Goal: Check status: Check status

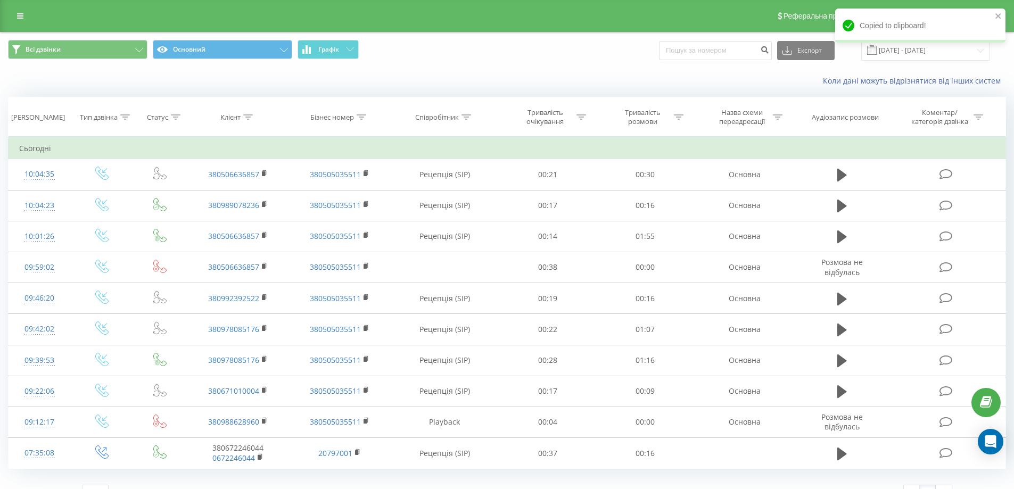
click at [928, 44] on div "Copied to clipboard!" at bounding box center [920, 30] width 170 height 42
click at [927, 45] on div "Copied to clipboard!" at bounding box center [920, 30] width 170 height 42
click at [1001, 12] on icon "close" at bounding box center [998, 16] width 7 height 9
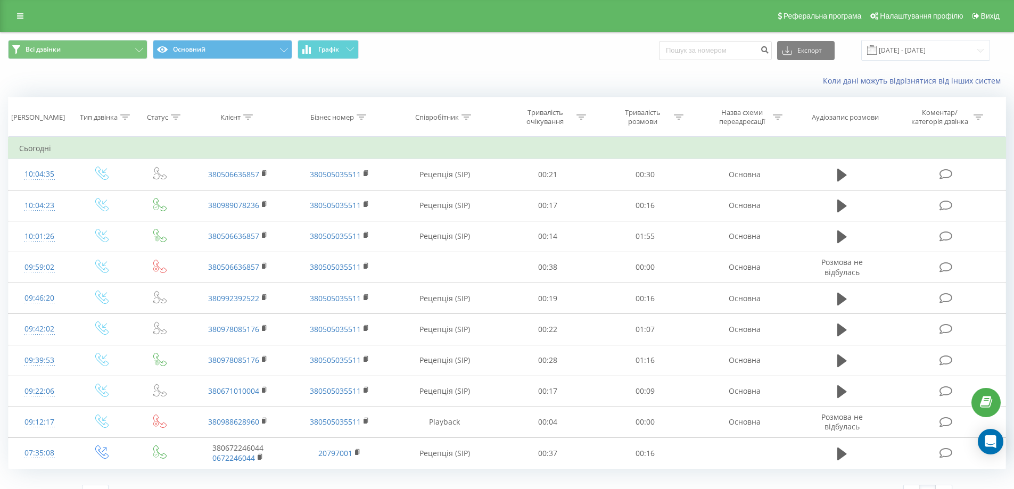
click at [927, 45] on div "[DOMAIN_NAME] Проекти [DOMAIN_NAME] Дашборд Центр звернень Журнал дзвінків Журн…" at bounding box center [507, 244] width 1014 height 489
click at [926, 48] on input "[DATE] - [DATE]" at bounding box center [926, 50] width 129 height 21
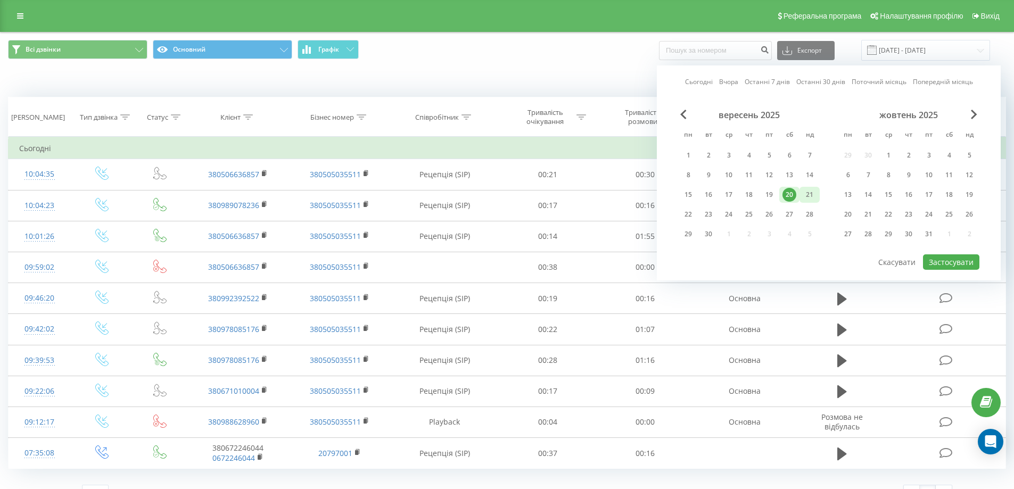
drag, startPoint x: 774, startPoint y: 195, endPoint x: 806, endPoint y: 199, distance: 32.2
click at [775, 194] on div "19" at bounding box center [770, 195] width 14 height 14
click at [942, 264] on button "Застосувати" at bounding box center [951, 262] width 56 height 15
type input "[DATE] - [DATE]"
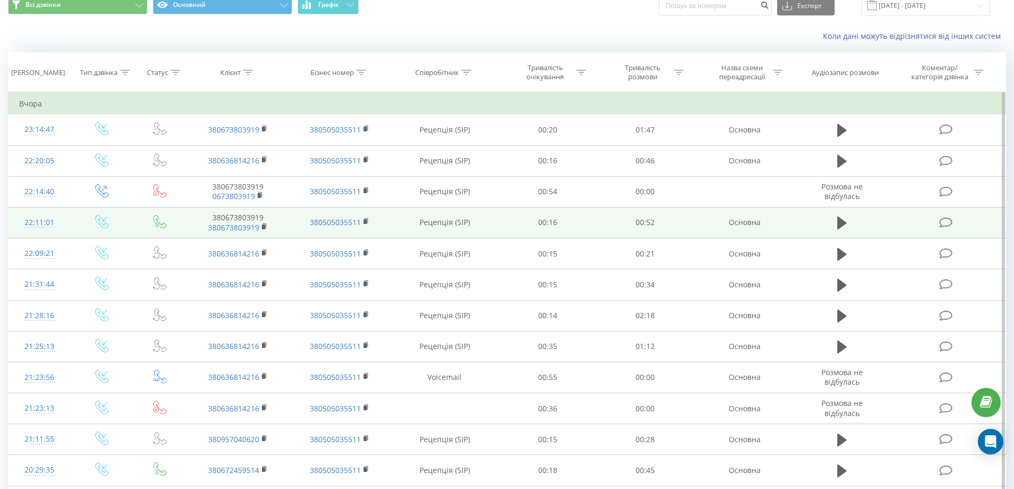
scroll to position [53, 0]
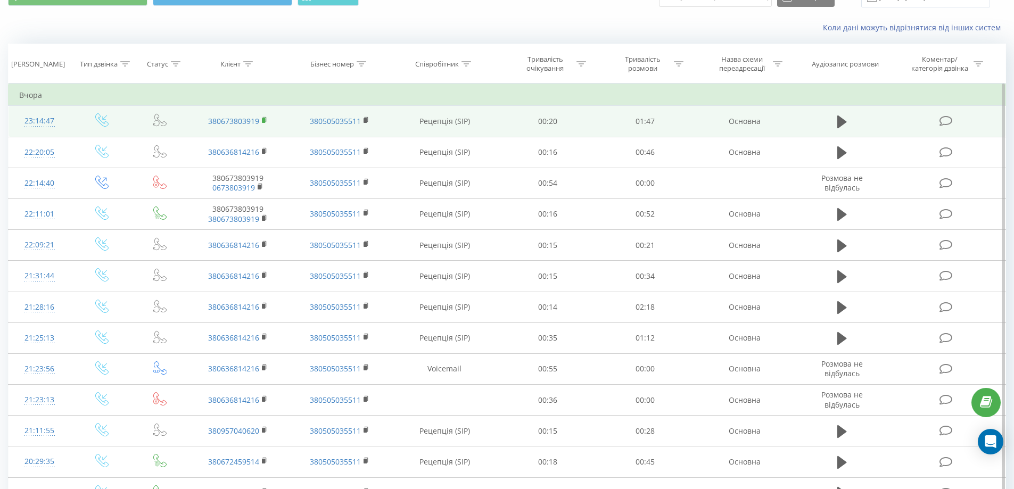
click at [265, 120] on rect at bounding box center [263, 120] width 3 height 5
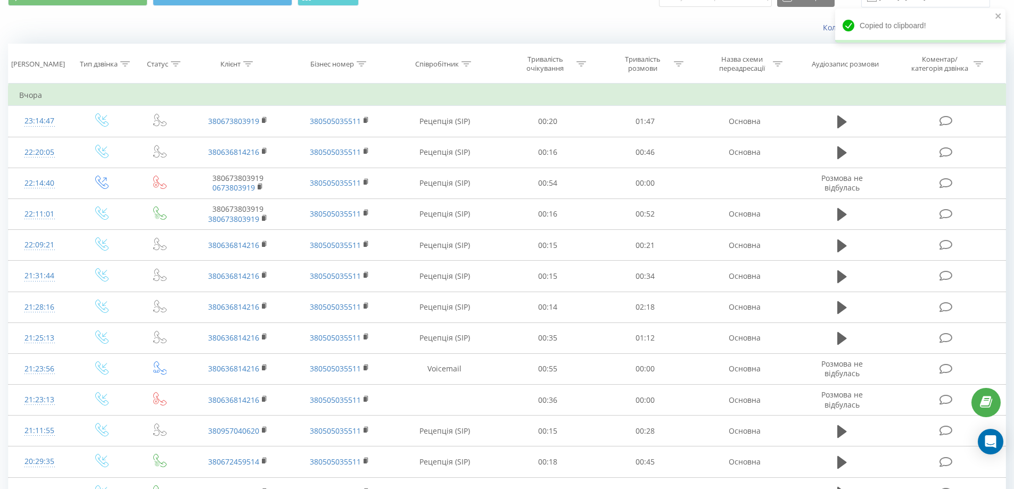
click at [937, 24] on div "Copied to clipboard!" at bounding box center [920, 26] width 170 height 34
